Goal: Communication & Community: Ask a question

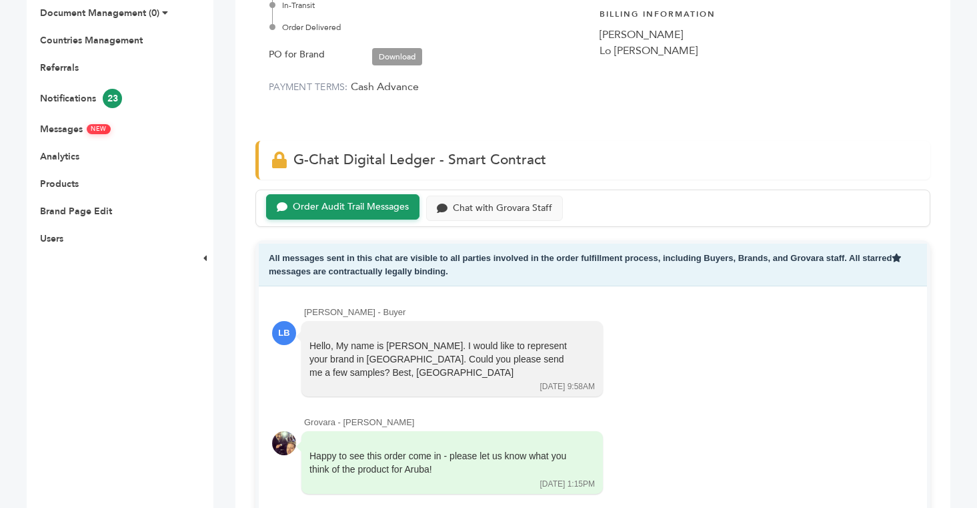
scroll to position [189, 0]
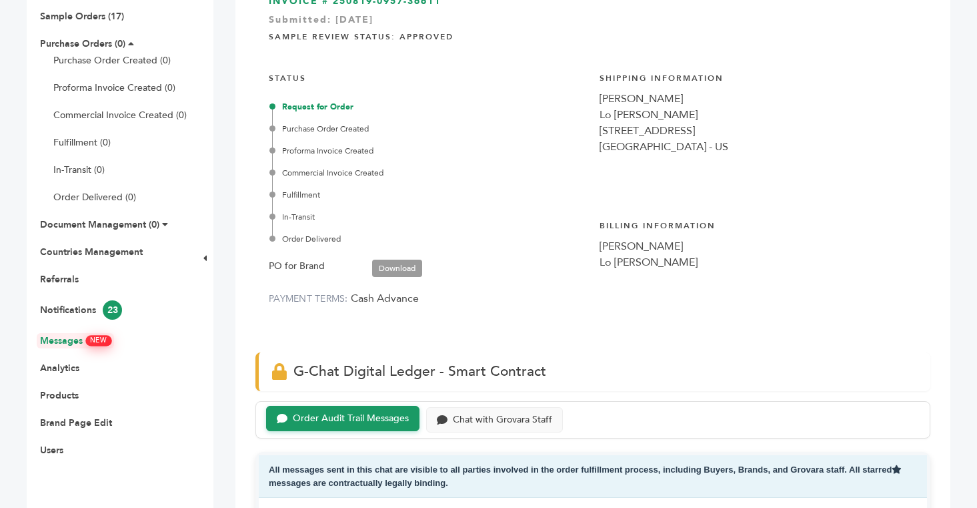
click at [68, 339] on link "Messages NEW" at bounding box center [75, 340] width 71 height 13
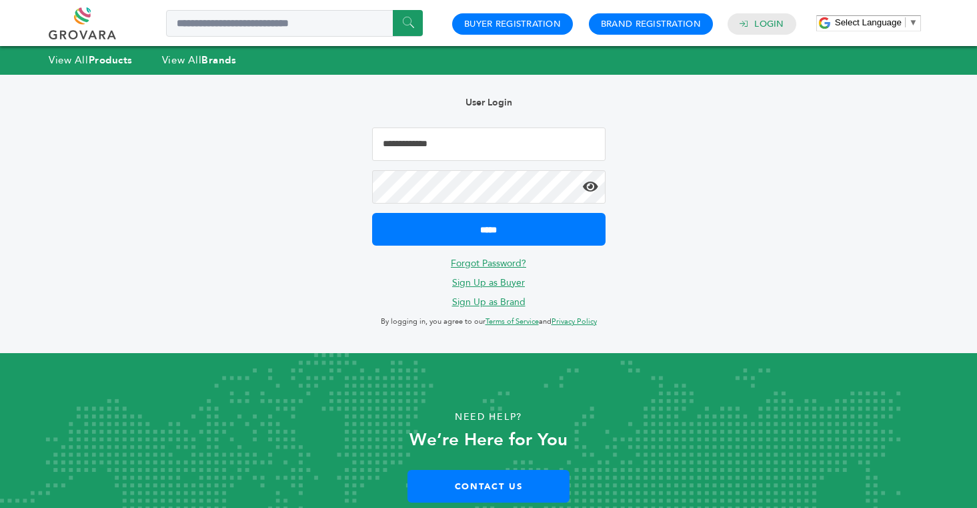
click at [390, 149] on input "Email Address" at bounding box center [488, 143] width 233 height 33
type input "**********"
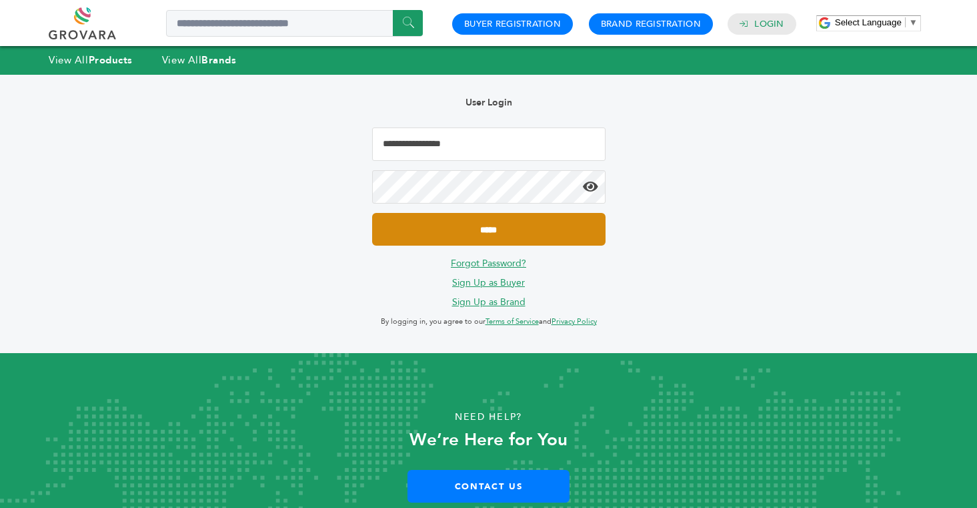
click at [491, 221] on input "*****" at bounding box center [488, 229] width 233 height 33
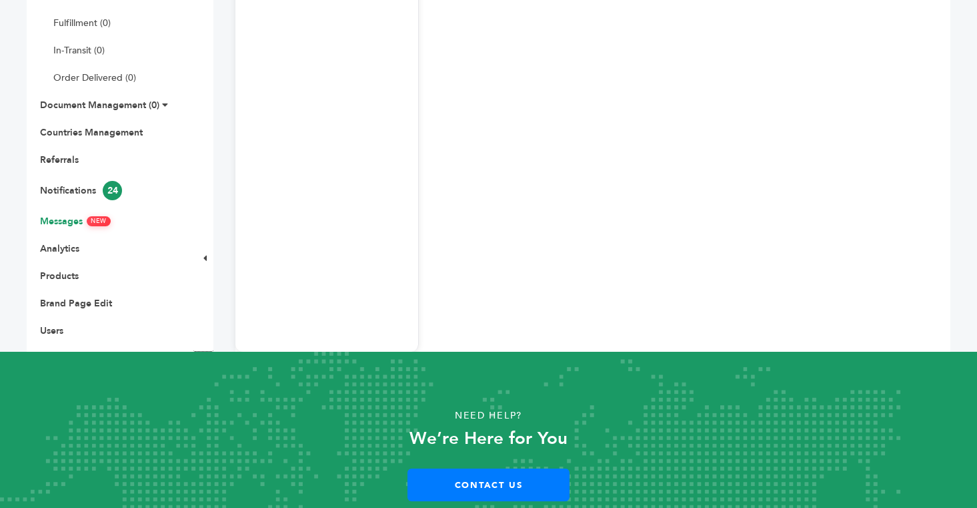
scroll to position [356, 0]
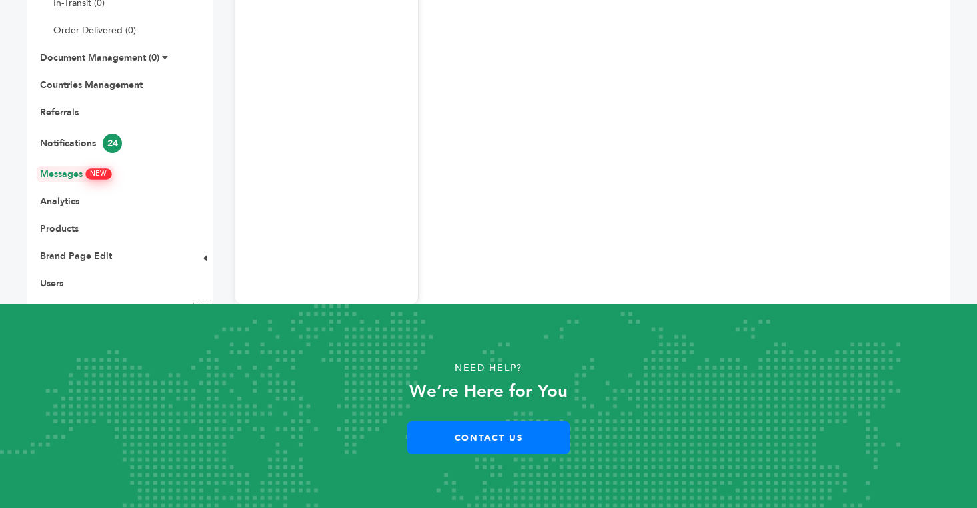
click at [63, 174] on link "Messages NEW" at bounding box center [75, 173] width 71 height 13
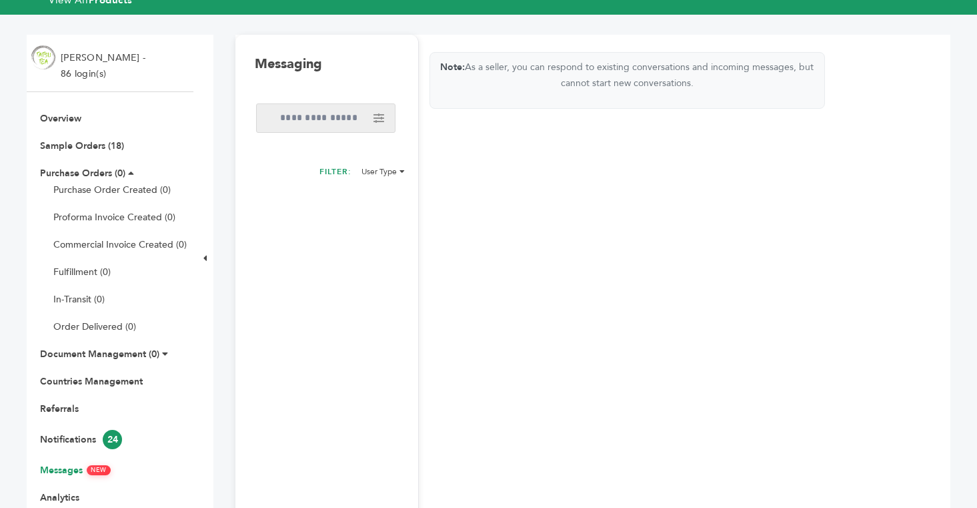
scroll to position [59, 0]
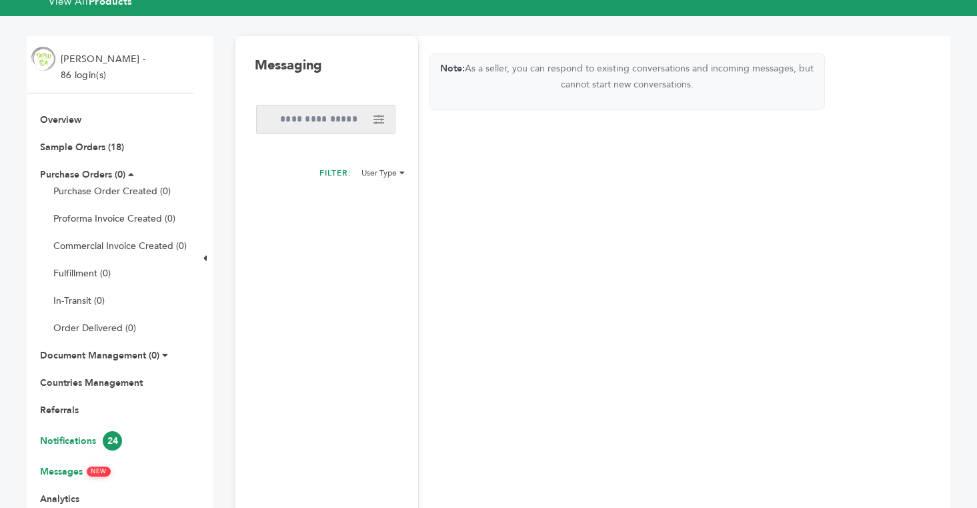
click at [74, 441] on link "Notifications 24" at bounding box center [81, 440] width 82 height 13
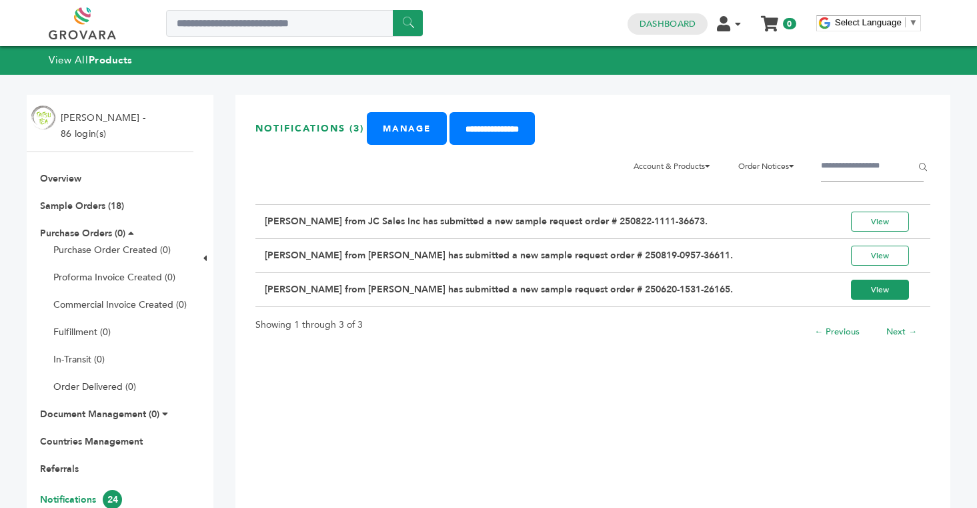
click at [870, 293] on link "View" at bounding box center [880, 289] width 58 height 20
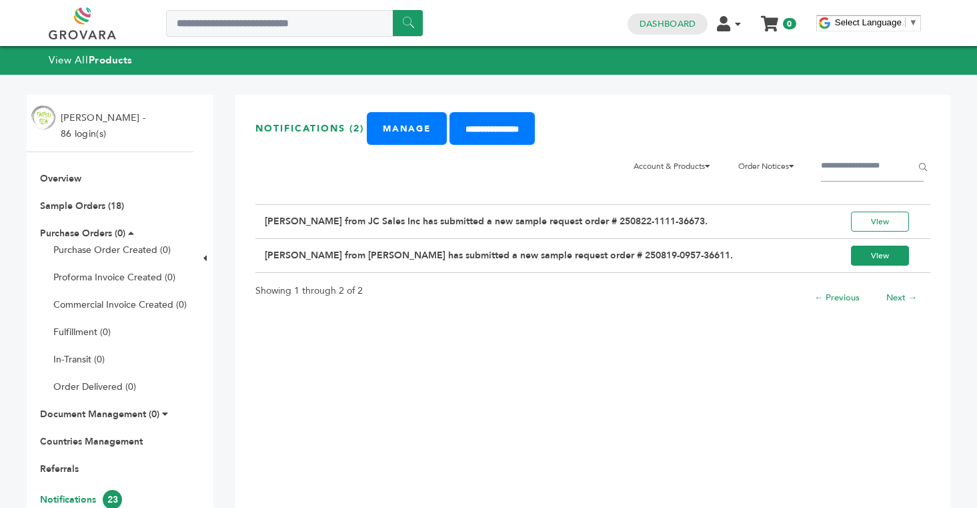
click at [874, 255] on link "View" at bounding box center [880, 255] width 58 height 20
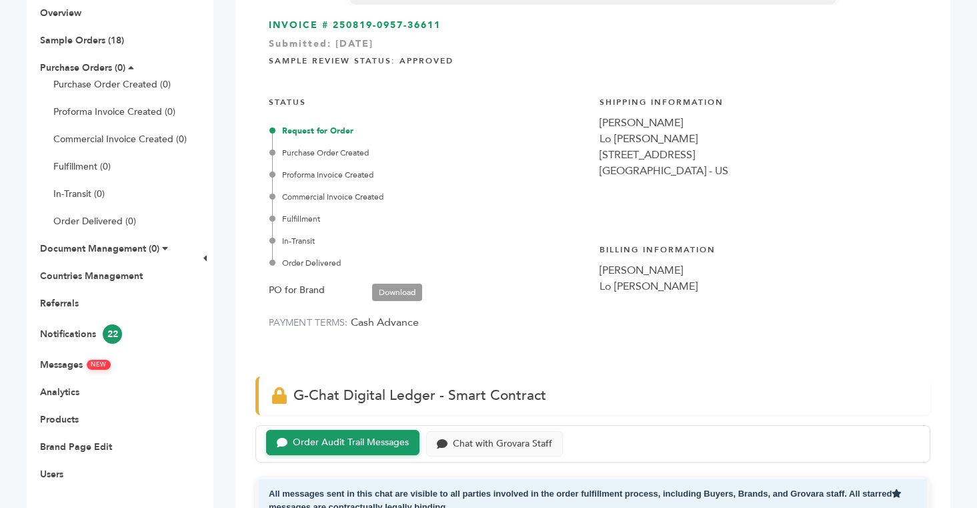
scroll to position [170, 0]
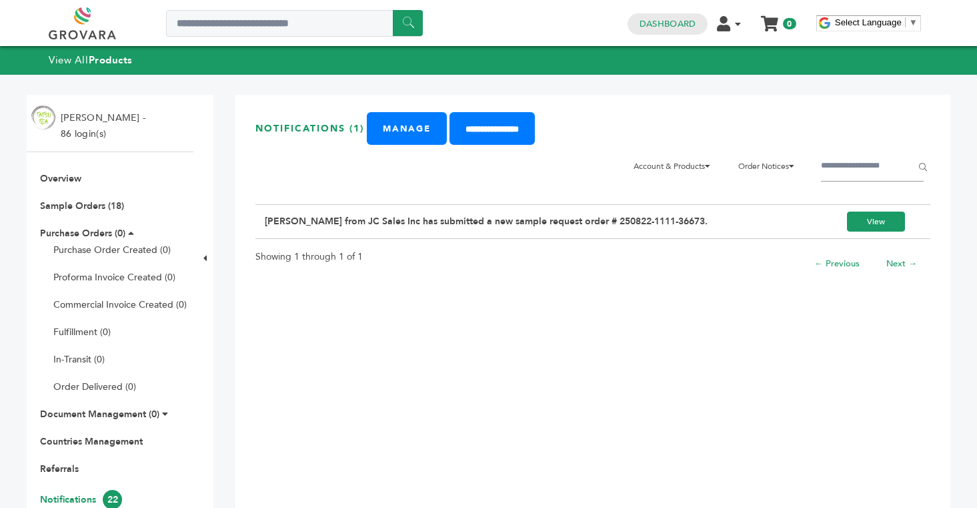
click at [884, 221] on link "View" at bounding box center [876, 221] width 58 height 20
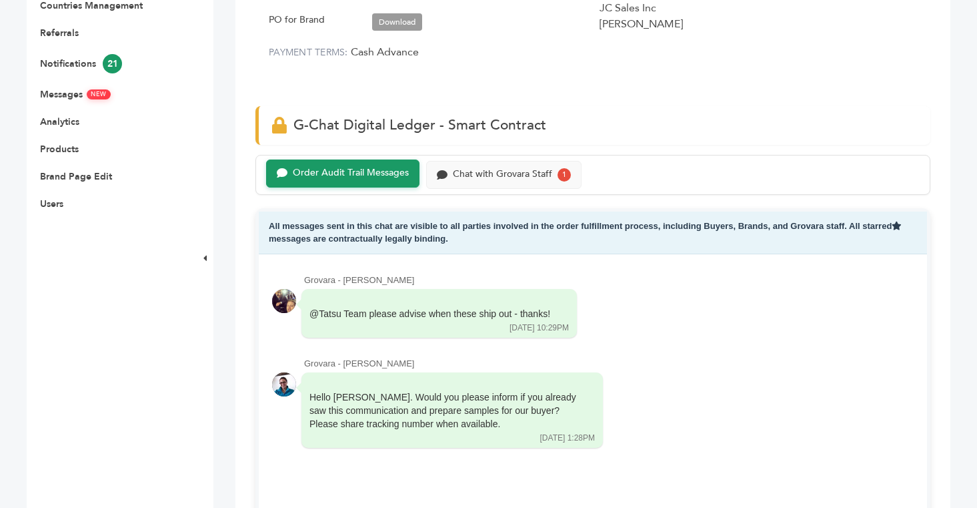
scroll to position [436, 0]
click at [358, 167] on div "Order Audit Trail Messages" at bounding box center [351, 172] width 116 height 11
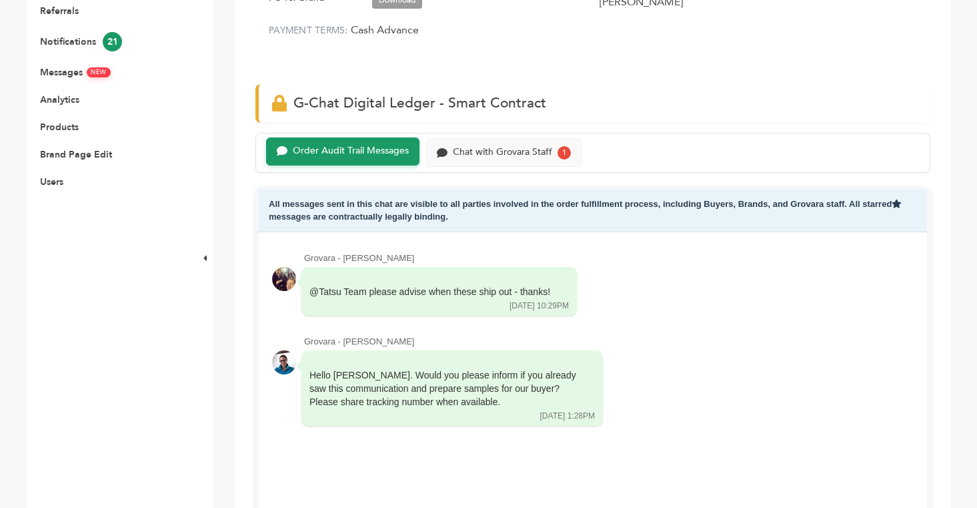
scroll to position [457, 0]
click at [504, 161] on div "Chat with Grovara Staff 1" at bounding box center [503, 152] width 155 height 28
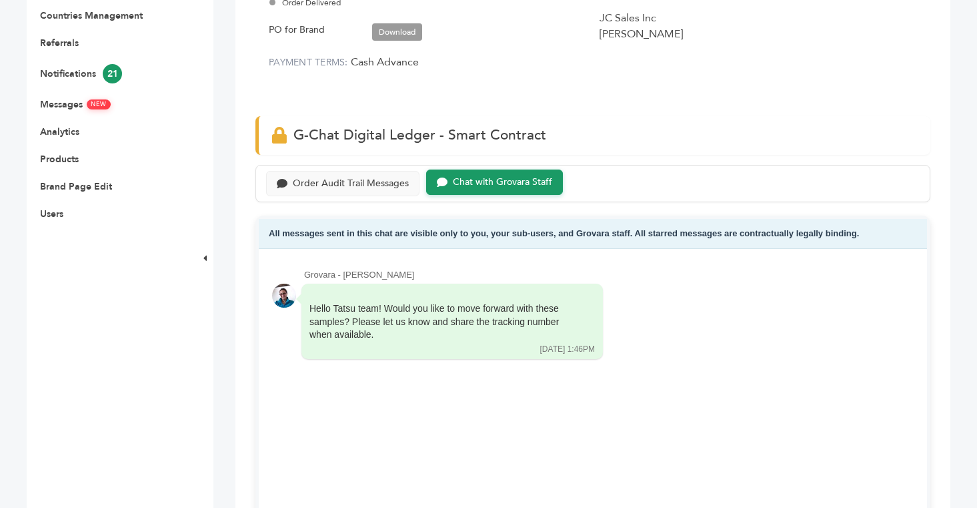
scroll to position [426, 0]
click at [366, 179] on div "Order Audit Trail Messages" at bounding box center [351, 181] width 116 height 11
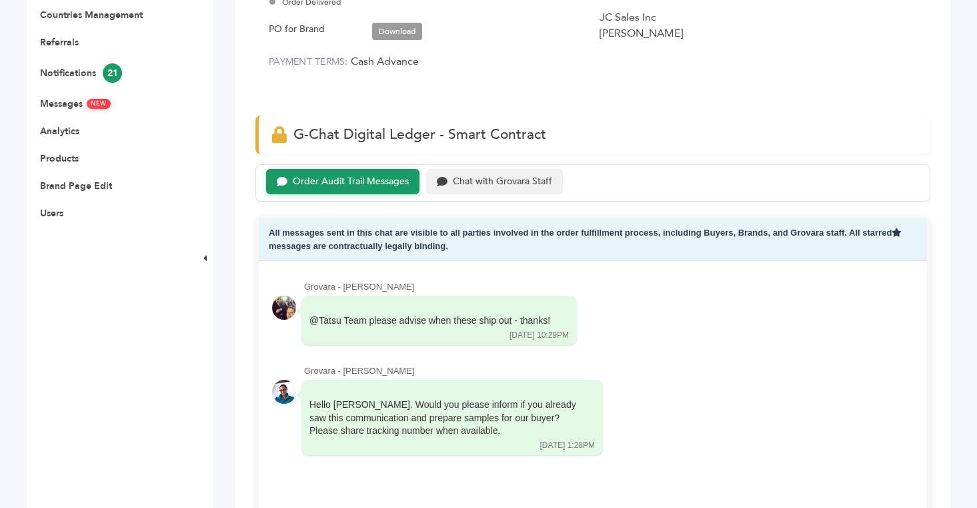
click at [474, 189] on div "Chat with Grovara Staff" at bounding box center [494, 182] width 137 height 26
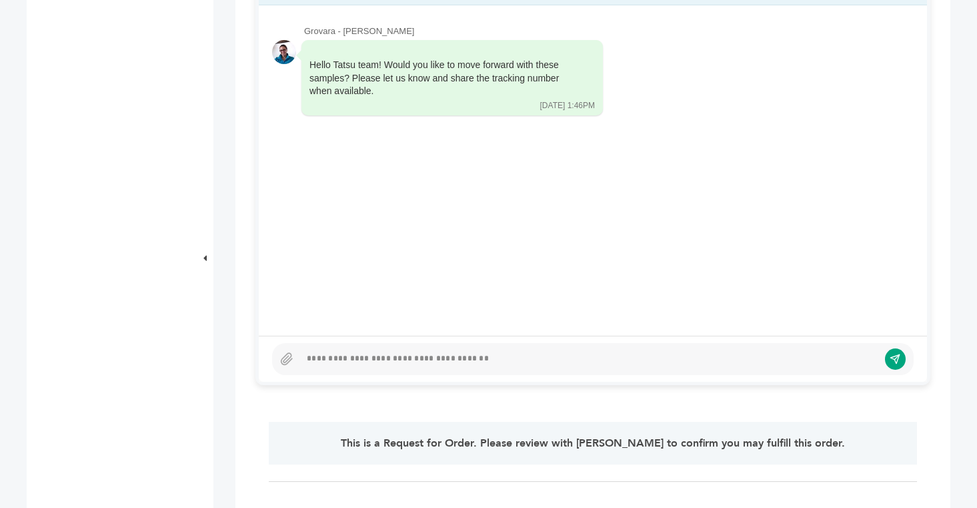
scroll to position [668, 0]
click at [392, 365] on div at bounding box center [589, 360] width 578 height 16
click at [898, 362] on icon "submit" at bounding box center [895, 360] width 11 height 11
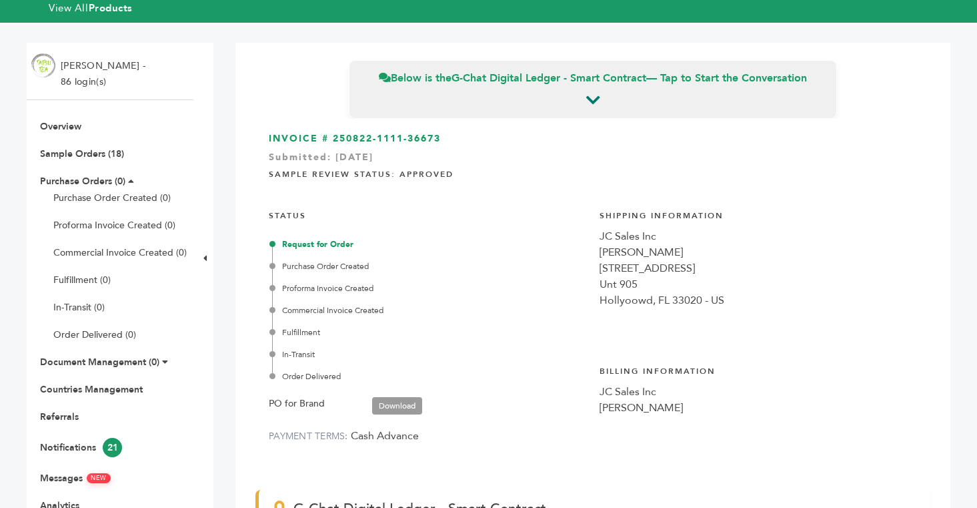
scroll to position [0, 0]
